Goal: Find specific page/section: Find specific page/section

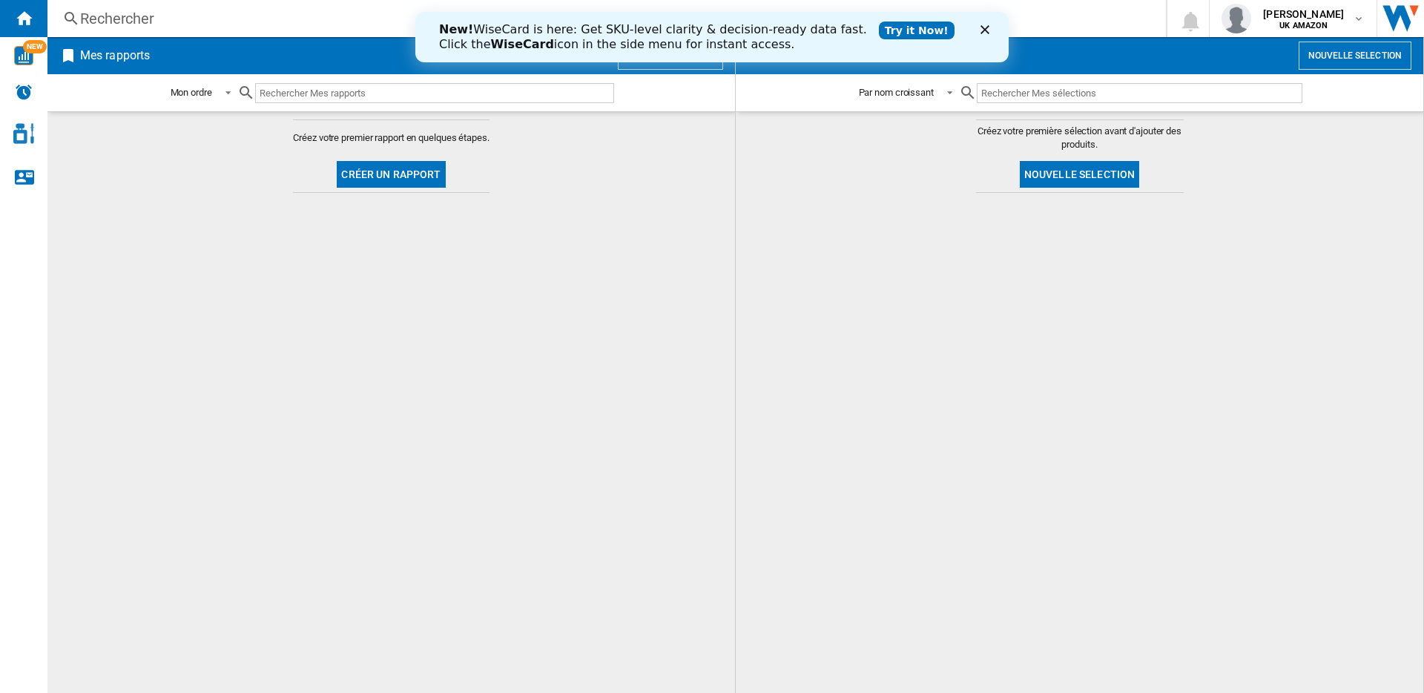
click at [360, 21] on div "Rechercher" at bounding box center [603, 18] width 1047 height 21
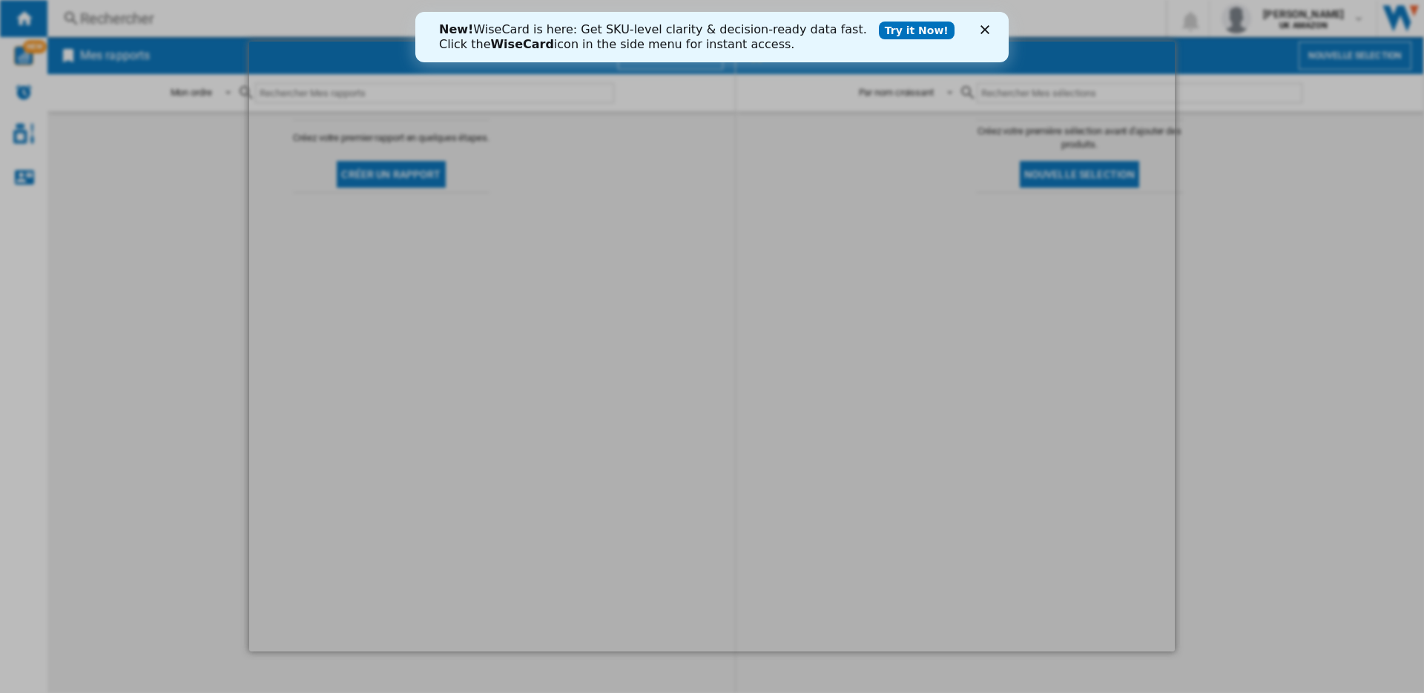
click at [983, 27] on polygon "Fermer" at bounding box center [984, 29] width 9 height 9
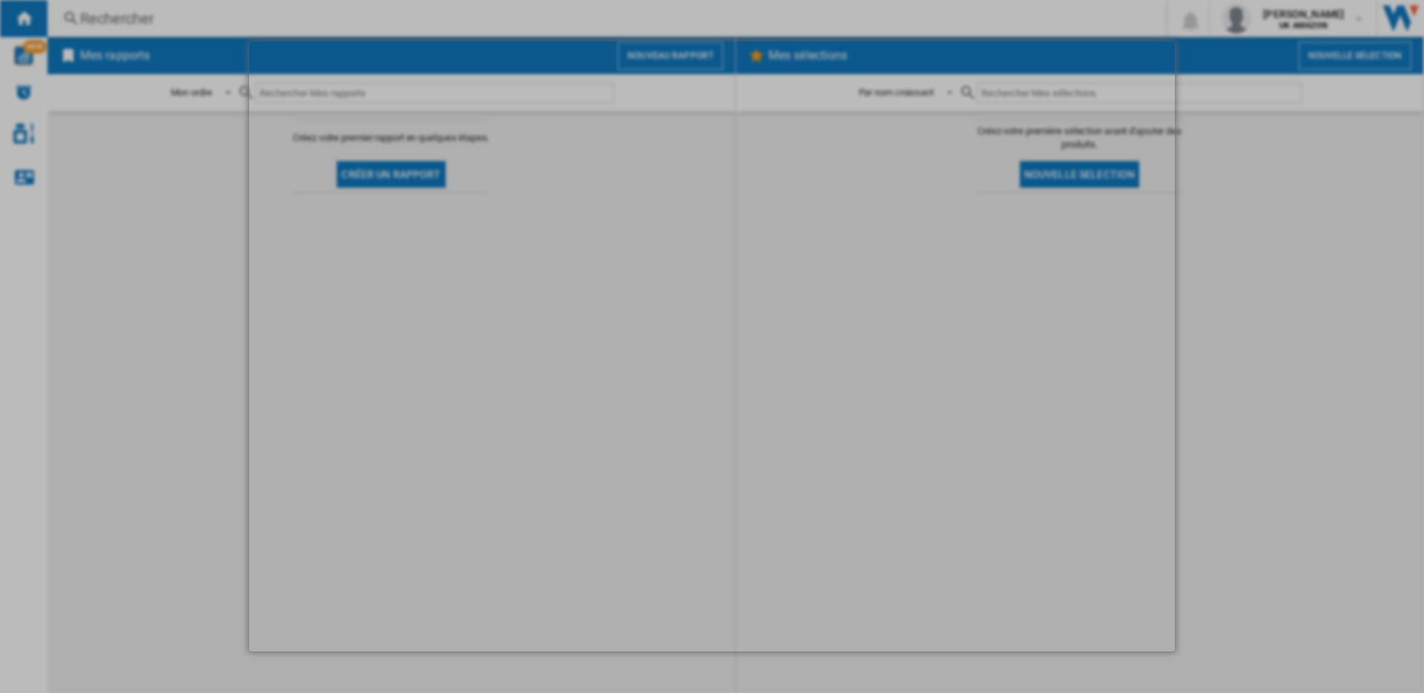
click at [172, 180] on div at bounding box center [712, 346] width 1424 height 693
click at [165, 277] on div at bounding box center [712, 346] width 1424 height 693
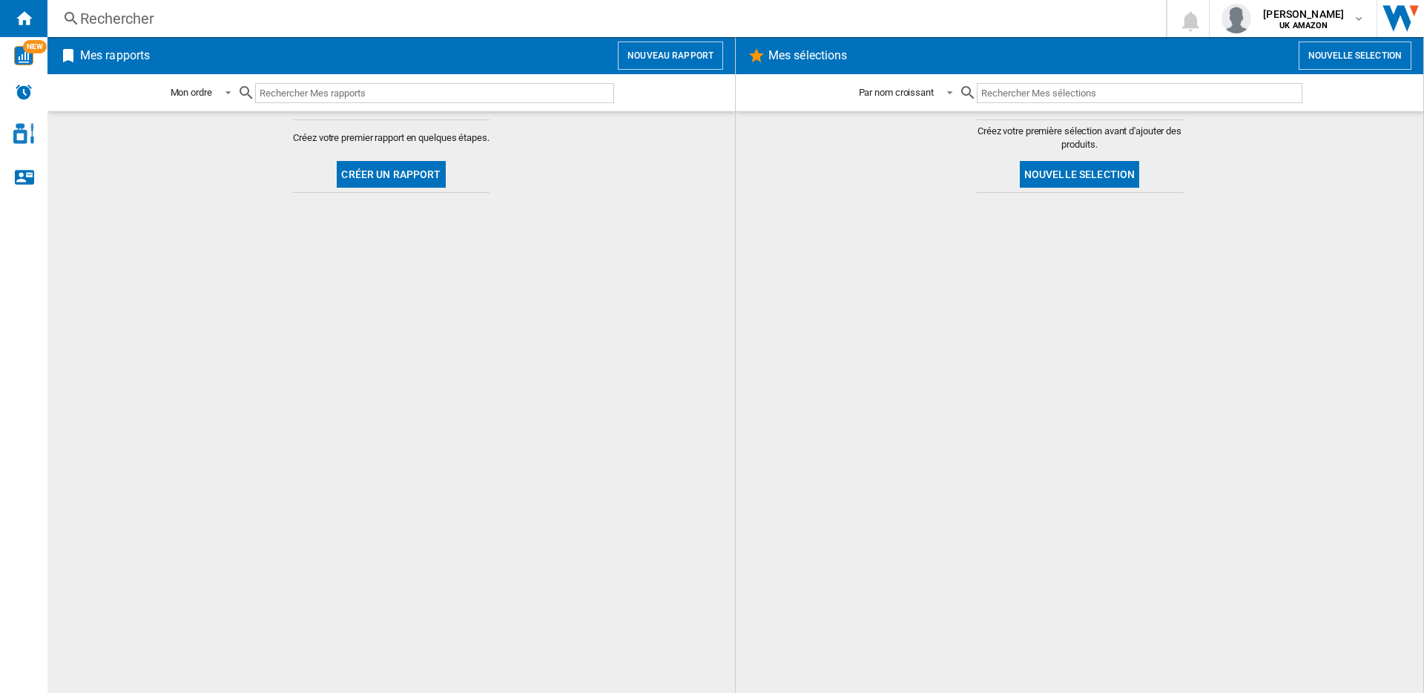
click at [458, 22] on div "Rechercher" at bounding box center [603, 18] width 1047 height 21
